Goal: Transaction & Acquisition: Purchase product/service

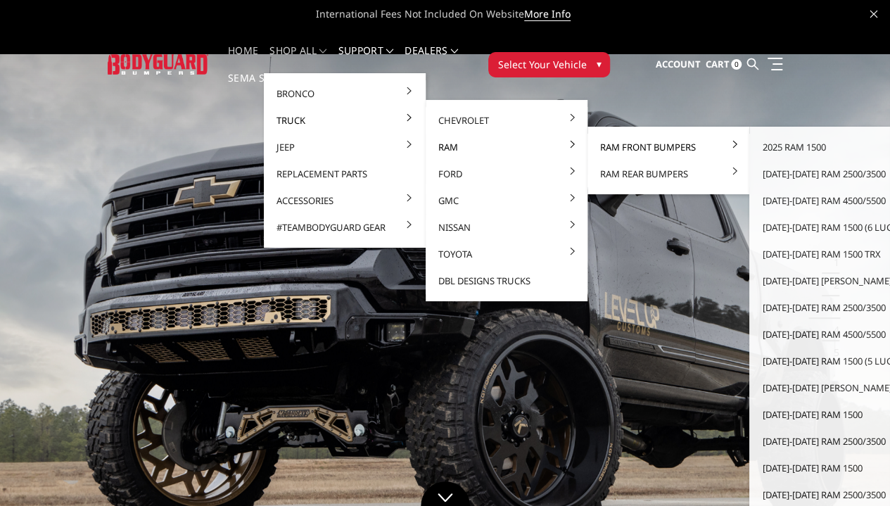
click at [593, 139] on link "Ram Front Bumpers" at bounding box center [668, 147] width 151 height 27
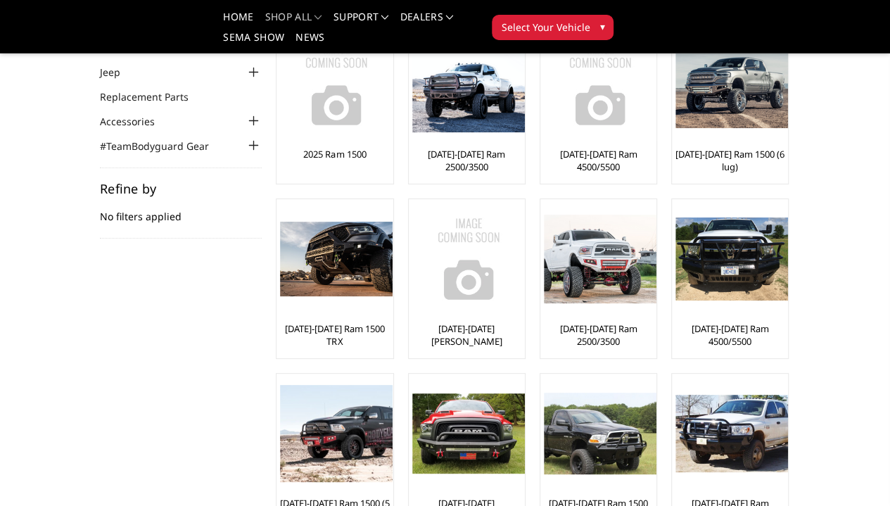
scroll to position [91, 0]
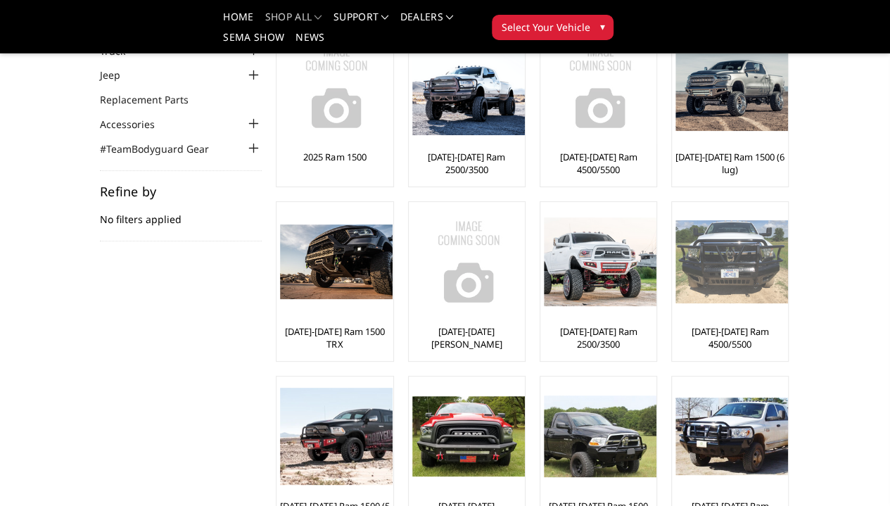
click at [675, 307] on div at bounding box center [731, 261] width 113 height 113
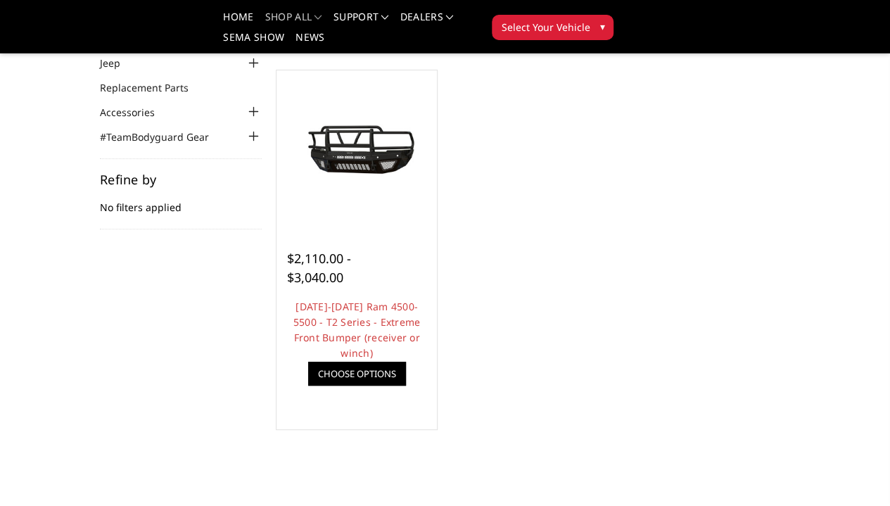
scroll to position [103, 0]
